Goal: Download file/media

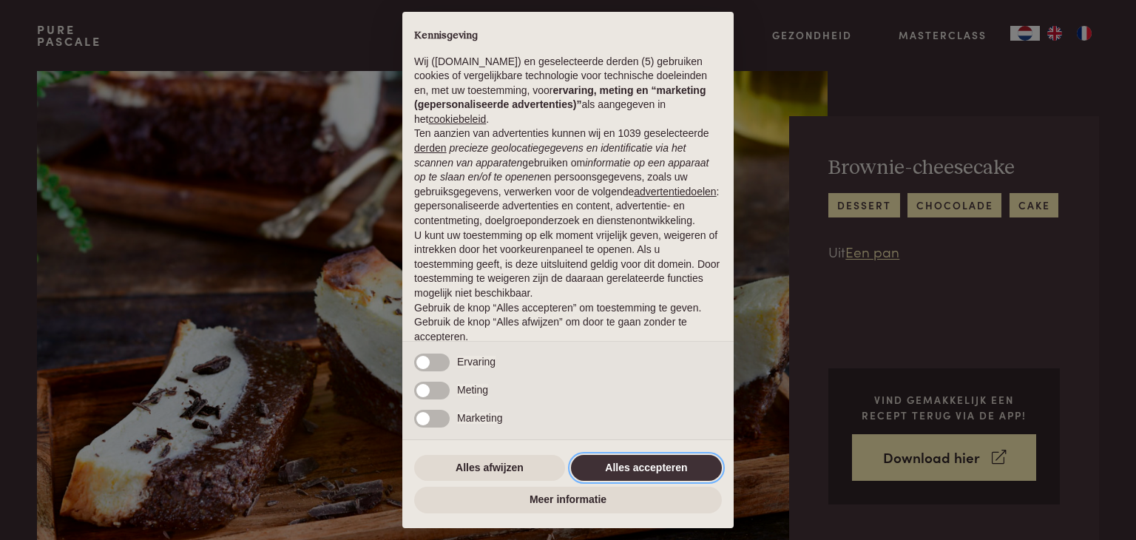
click at [618, 464] on button "Alles accepteren" at bounding box center [646, 468] width 151 height 27
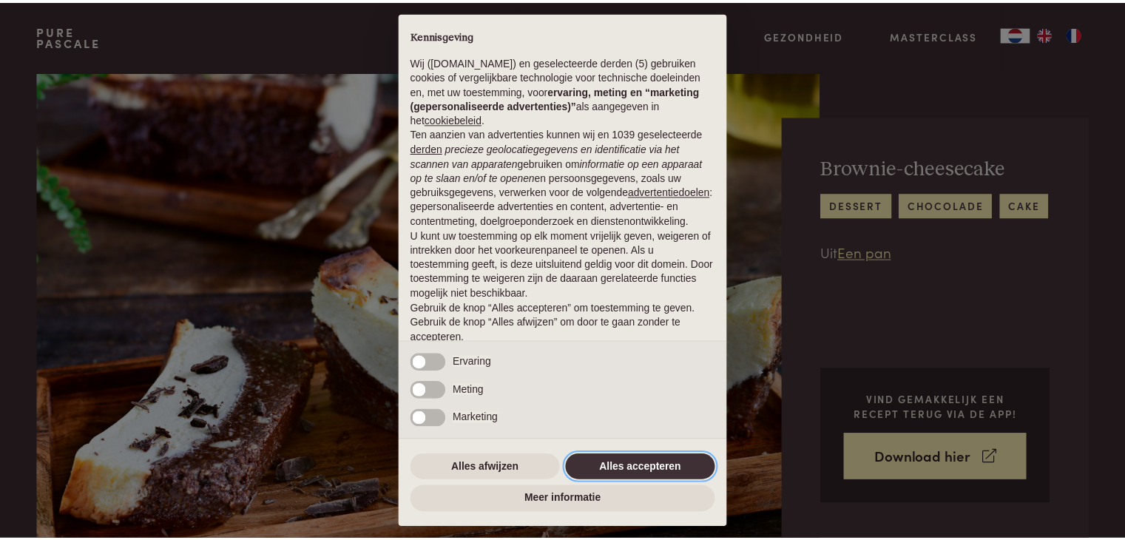
scroll to position [55, 0]
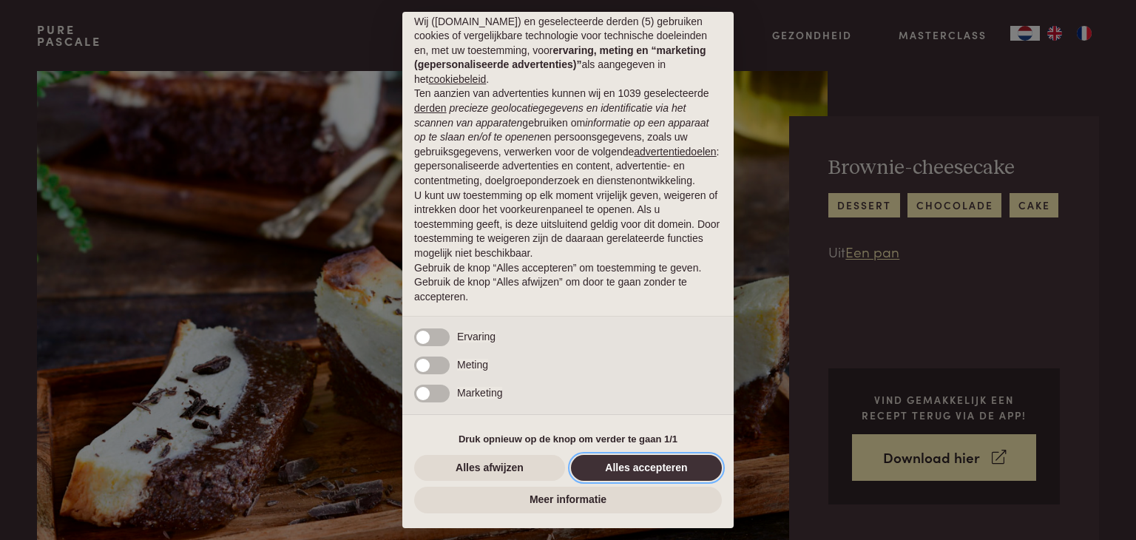
click at [641, 475] on button "Alles accepteren" at bounding box center [646, 468] width 151 height 27
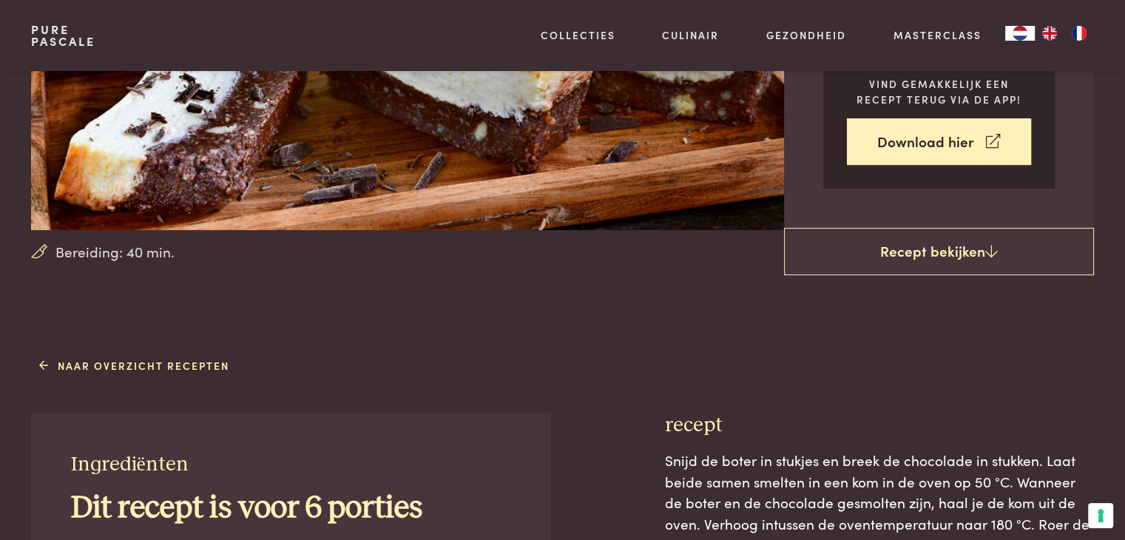
scroll to position [222, 0]
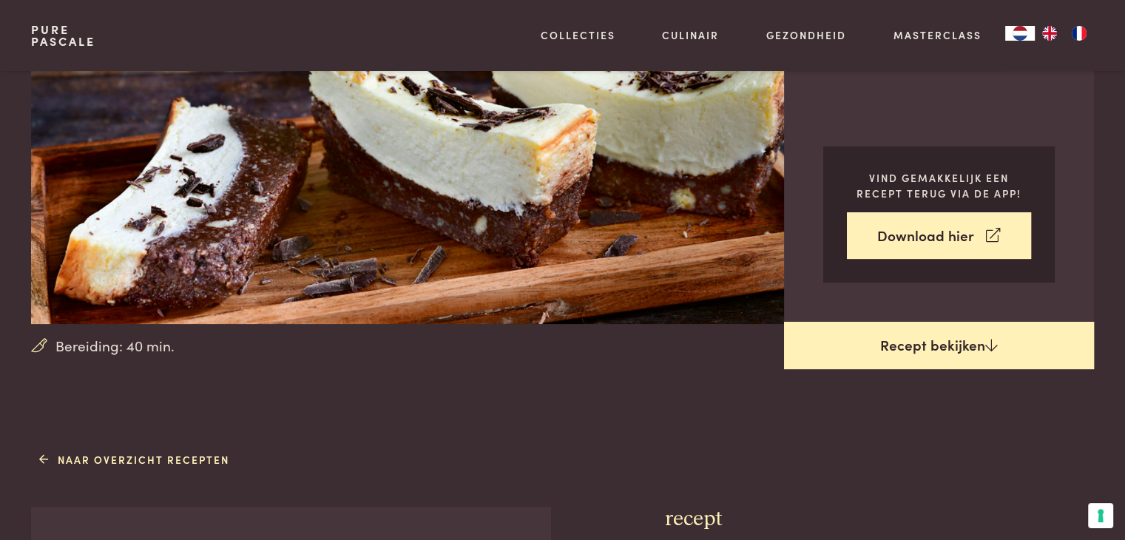
click at [899, 349] on link "Recept bekijken" at bounding box center [939, 345] width 310 height 47
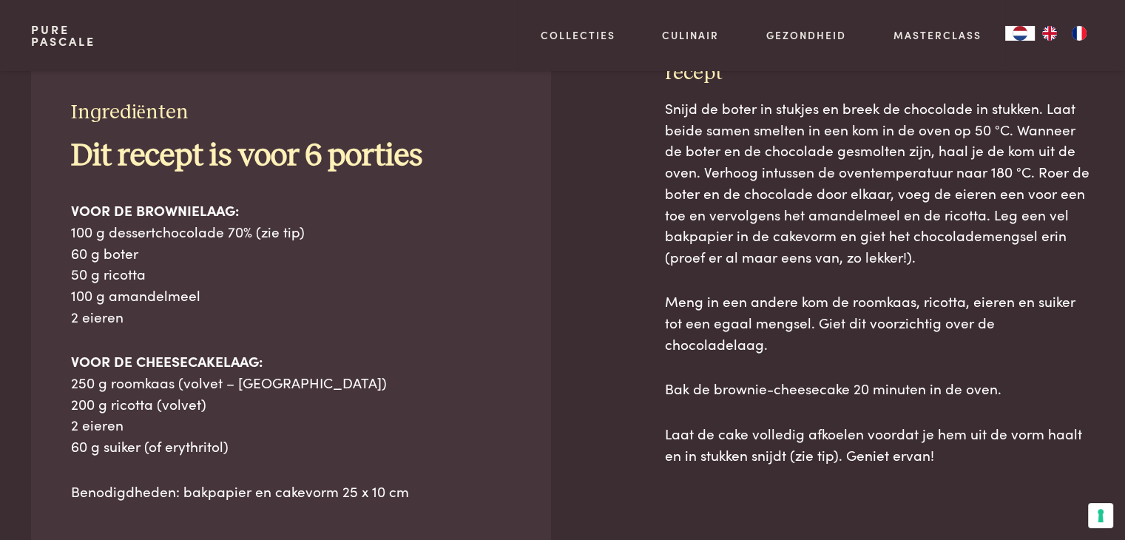
scroll to position [668, 0]
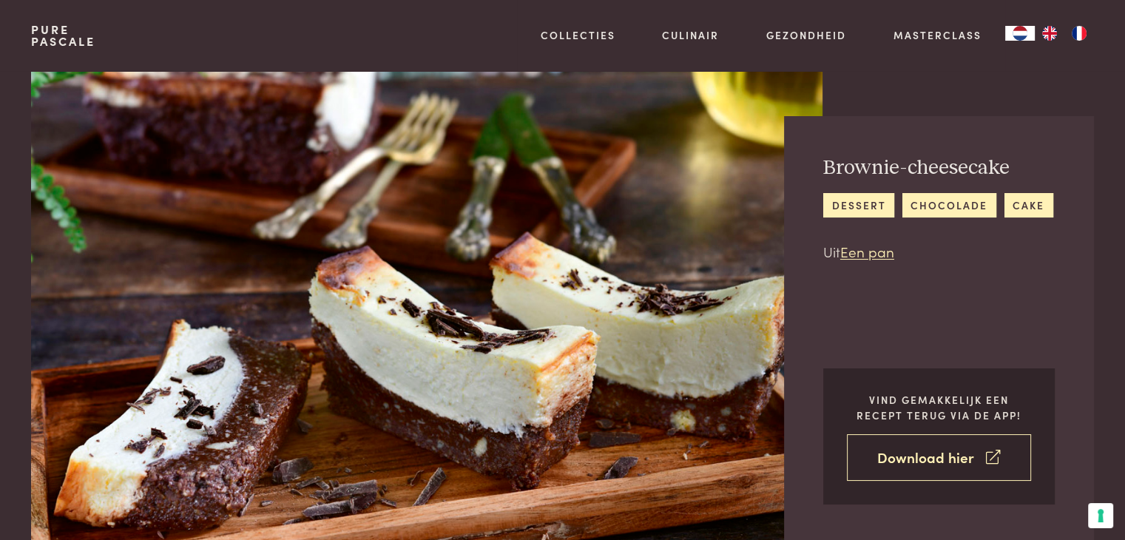
click at [918, 459] on link "Download hier" at bounding box center [939, 457] width 184 height 47
